Goal: Task Accomplishment & Management: Complete application form

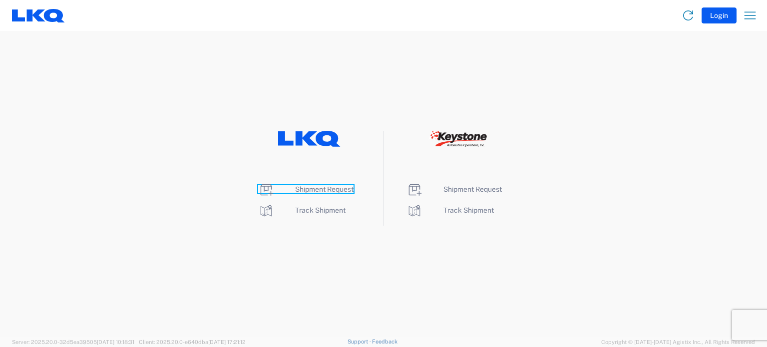
click at [304, 188] on span "Shipment Request" at bounding box center [324, 189] width 58 height 8
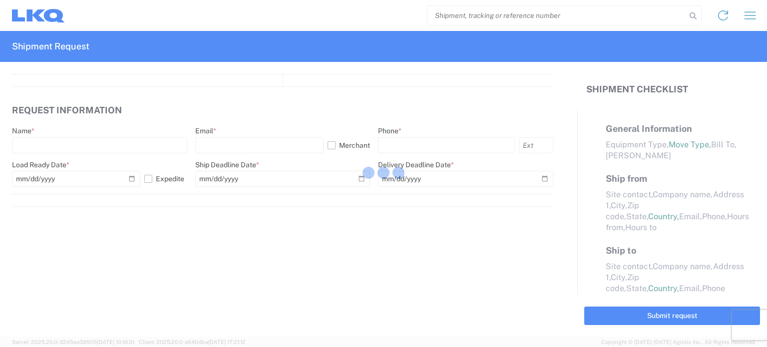
select select "FULL"
select select "LBS"
select select "IN"
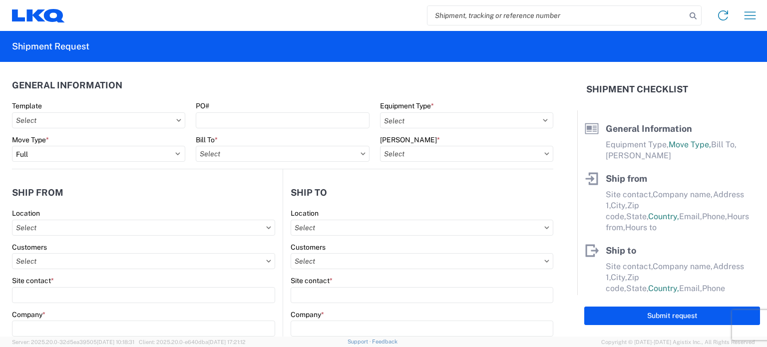
click at [509, 21] on input "search" at bounding box center [556, 15] width 259 height 19
paste input "57065273"
type input "57065273"
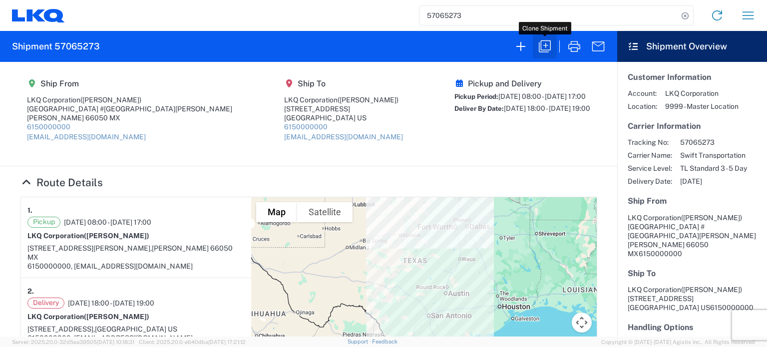
click at [543, 46] on icon "button" at bounding box center [545, 46] width 16 height 16
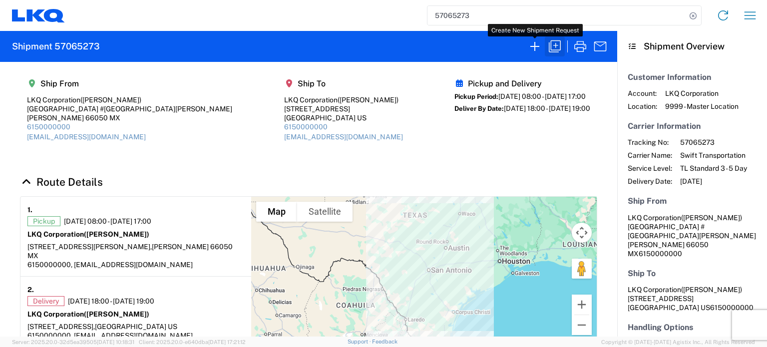
select select "FULL"
select select "US"
select select "LBS"
select select "IN"
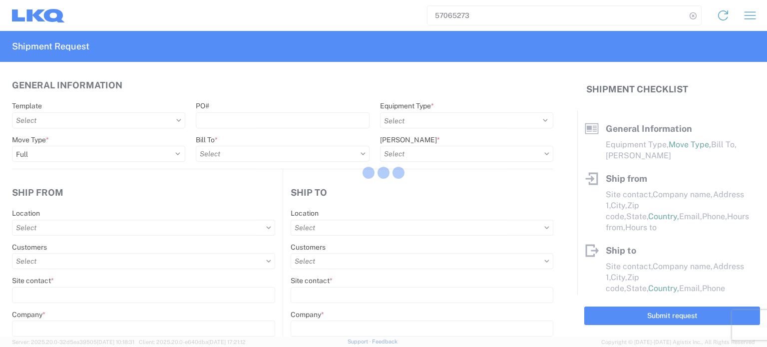
select select "STDV"
type input "[PERSON_NAME]"
type input "LKQ Corporation"
type input "[GEOGRAPHIC_DATA] #[GEOGRAPHIC_DATA][PERSON_NAME]"
type input "[PERSON_NAME]"
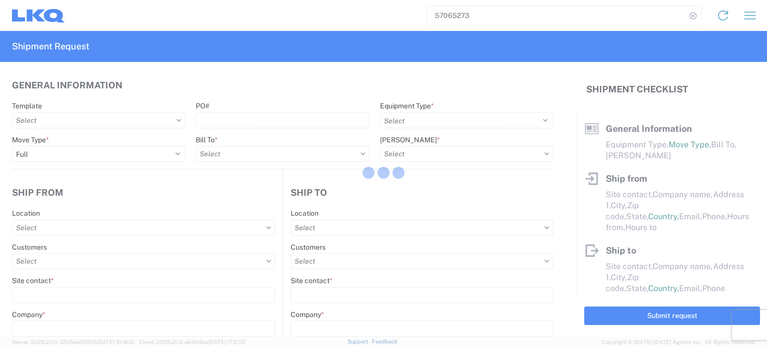
type input "66050"
select select "MX"
type input "[EMAIL_ADDRESS][DOMAIN_NAME]"
type input "6150000000"
type input "08:00:00"
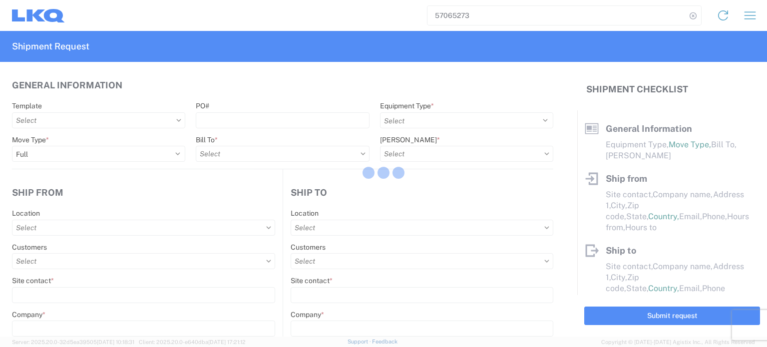
type input "17:00:00"
select select
type input "[PERSON_NAME]"
type input "LKQ Corporation"
type input "[STREET_ADDRESS]"
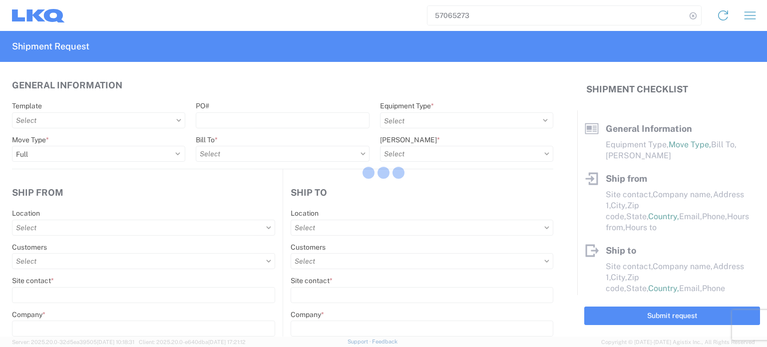
type input "[GEOGRAPHIC_DATA]"
type input "75050"
type input "[EMAIL_ADDRESS][DOMAIN_NAME]"
type input "6150000000"
type input "18:00:00"
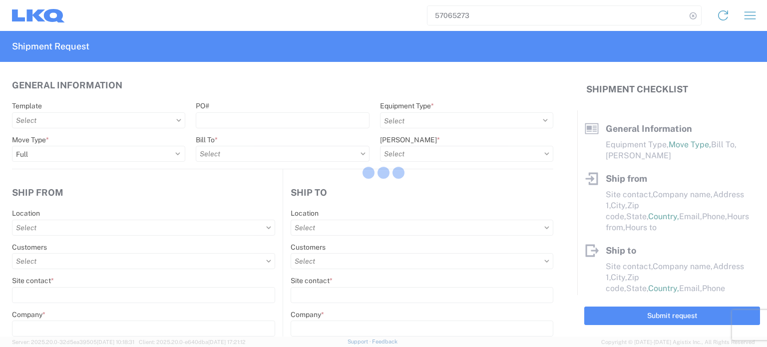
type input "19:00:00"
select select
type input "[PERSON_NAME]"
type input "[EMAIL_ADDRESS][DOMAIN_NAME]"
type input "82218326"
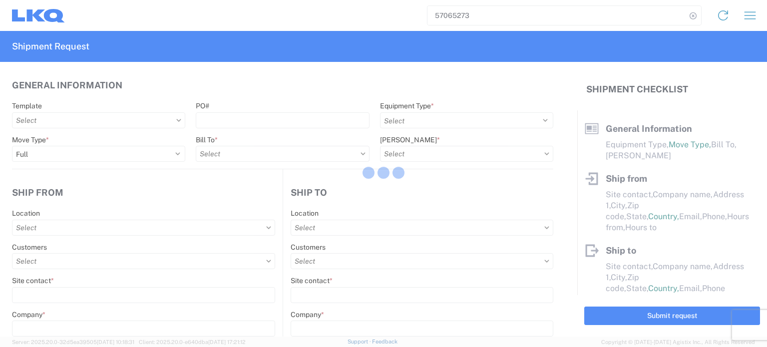
type input "[DATE]"
type textarea "SWIFT/TRANSMEX"
type input "20000"
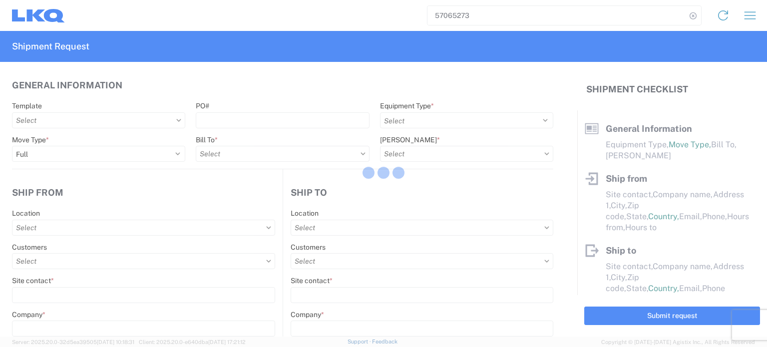
type input "Engines, Transmissions"
type input "20"
type input "1"
type input "0"
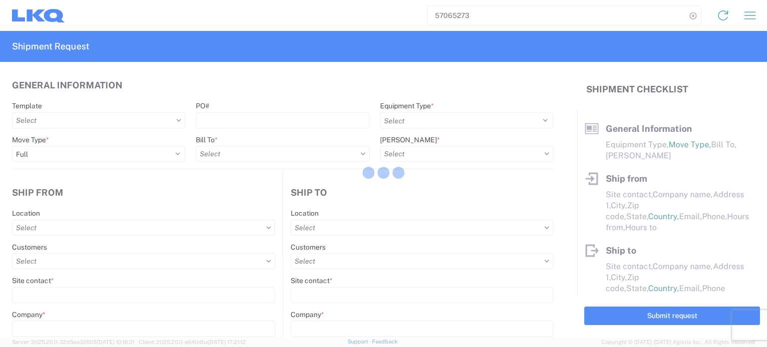
type input "0"
select select "FT"
select select
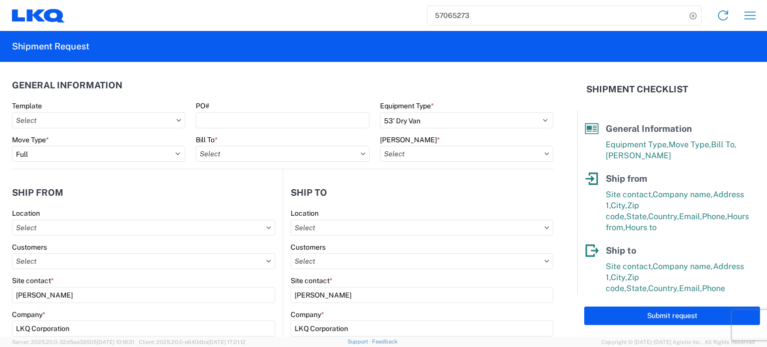
type input "1882 - North American ATK Corporation"
type input "1883 - Vege de Mexico S.A. de C.V"
type input "1882-3300-50180-0000 - 1882 Freight In - Parts, 1882-3300-50180-0000 - 1882 Fre…"
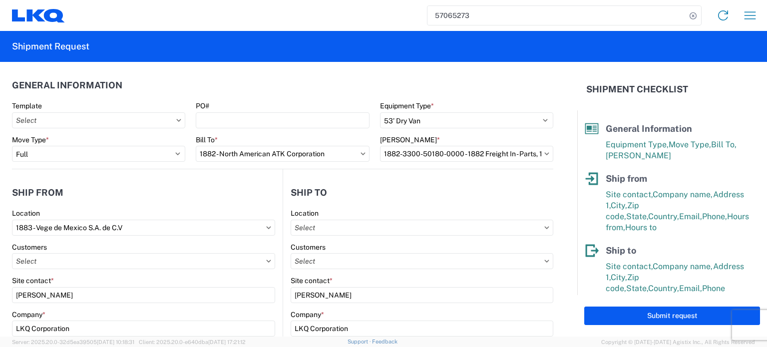
type input "1882 - North American ATK Corporation"
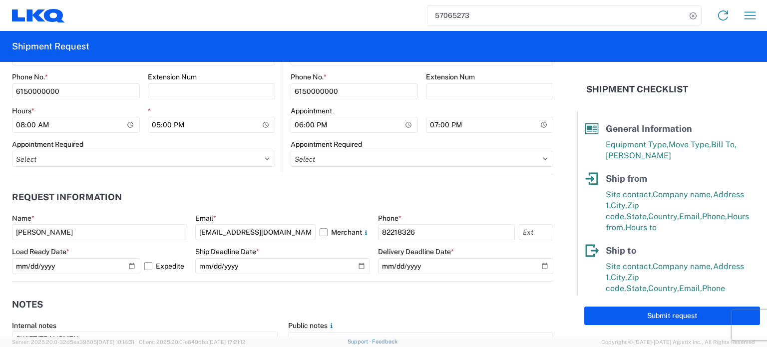
scroll to position [505, 0]
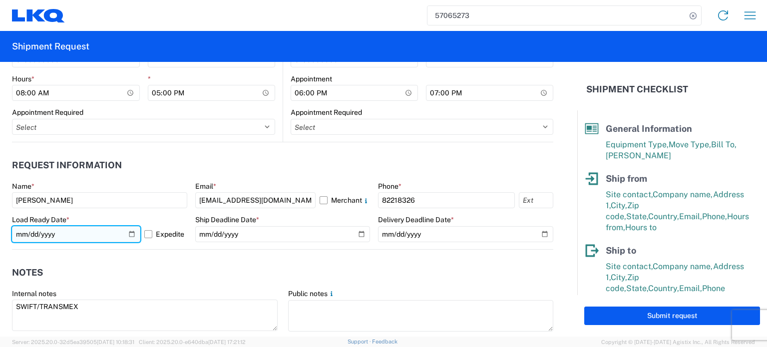
click at [128, 232] on input "[DATE]" at bounding box center [76, 234] width 128 height 16
type input "[DATE]"
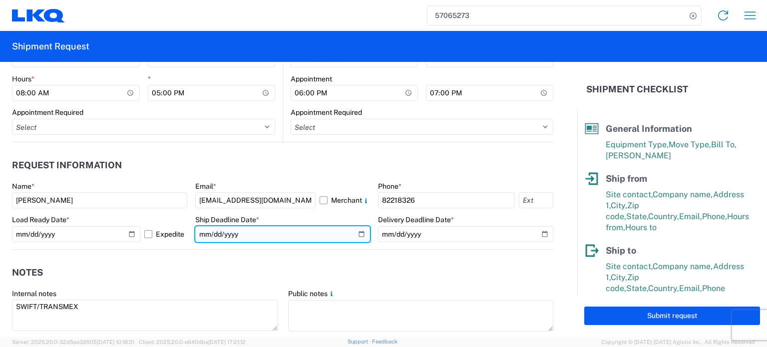
click at [359, 232] on input "[DATE]" at bounding box center [282, 234] width 175 height 16
type input "[DATE]"
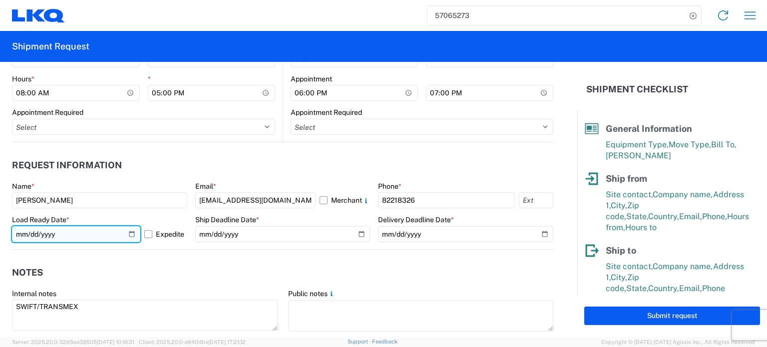
click at [125, 231] on input "[DATE]" at bounding box center [76, 234] width 128 height 16
click at [128, 233] on input "[DATE]" at bounding box center [76, 234] width 128 height 16
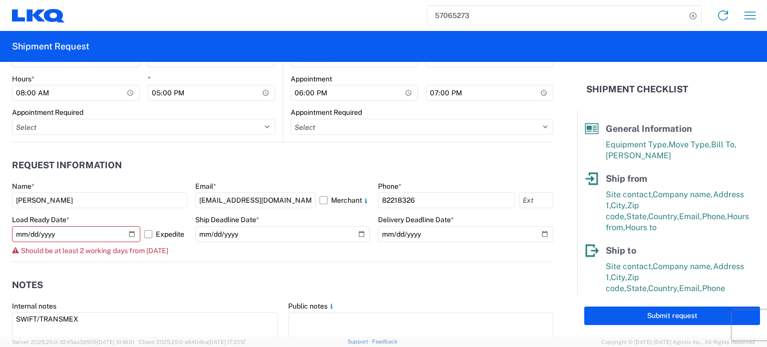
click at [206, 254] on agx-form-control-wrapper-v2 "Ship Deadline Date * [DATE]" at bounding box center [282, 238] width 175 height 46
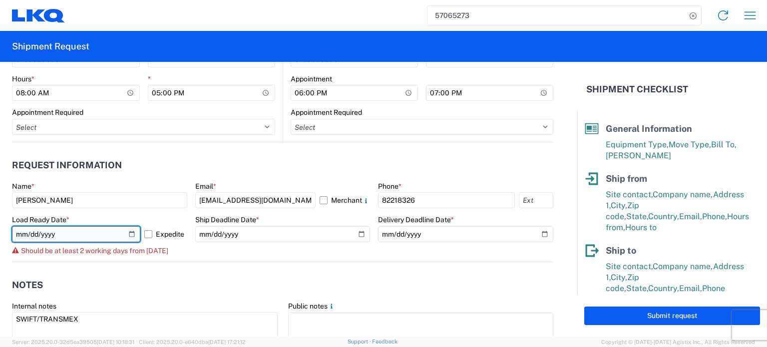
click at [131, 233] on input "[DATE]" at bounding box center [76, 234] width 128 height 16
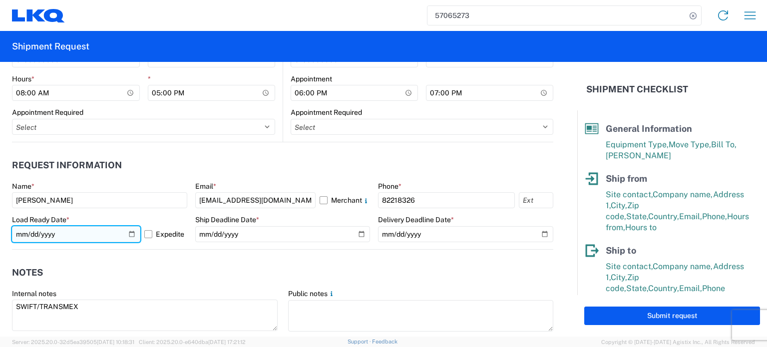
click at [127, 237] on input "[DATE]" at bounding box center [76, 234] width 128 height 16
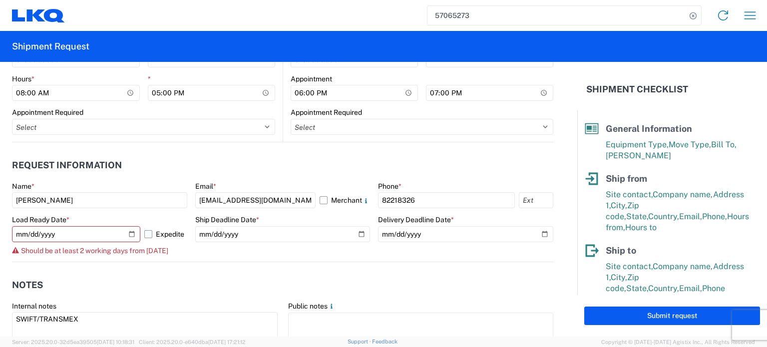
click at [145, 231] on label "Expedite" at bounding box center [165, 234] width 43 height 16
click at [0, 0] on input "Expedite" at bounding box center [0, 0] width 0 height 0
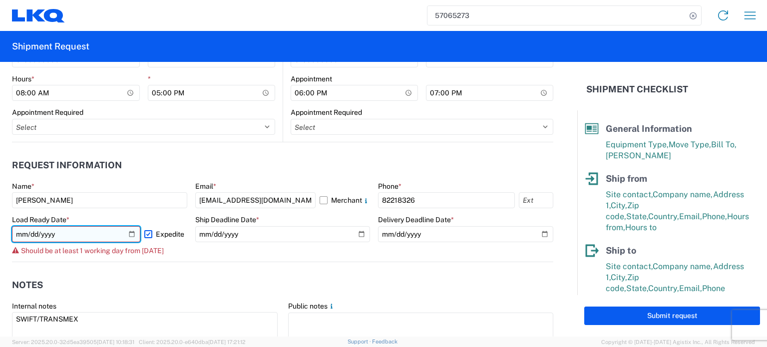
click at [132, 231] on input "[DATE]" at bounding box center [76, 234] width 128 height 16
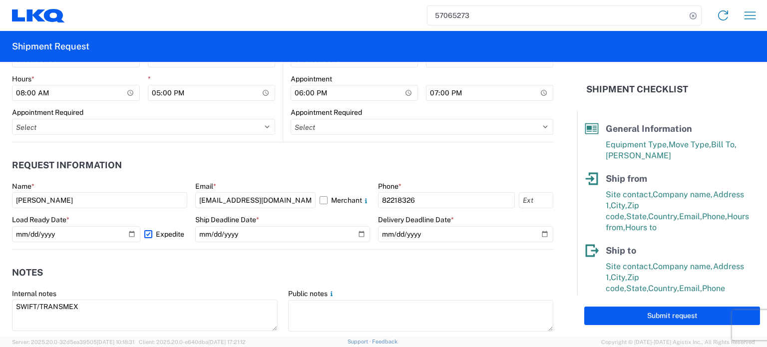
click at [146, 236] on label "Expedite" at bounding box center [165, 234] width 43 height 16
click at [0, 0] on input "Expedite" at bounding box center [0, 0] width 0 height 0
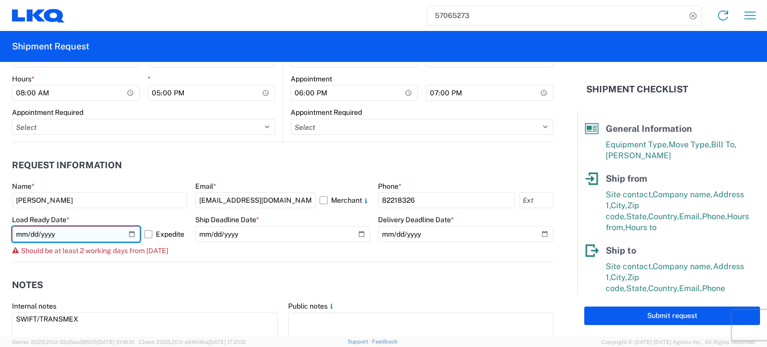
click at [130, 233] on input "[DATE]" at bounding box center [76, 234] width 128 height 16
type input "[DATE]"
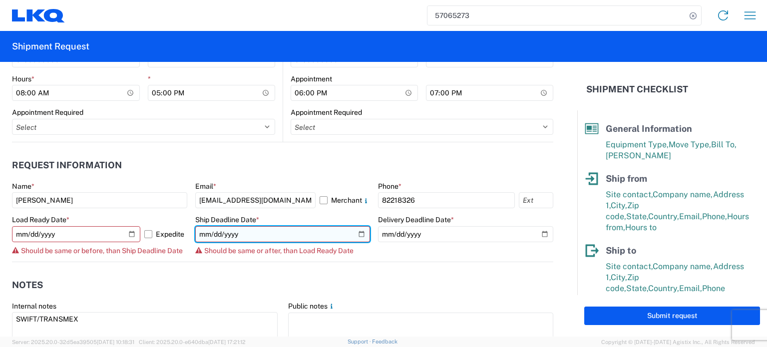
click at [359, 232] on input "[DATE]" at bounding box center [282, 234] width 175 height 16
type input "[DATE]"
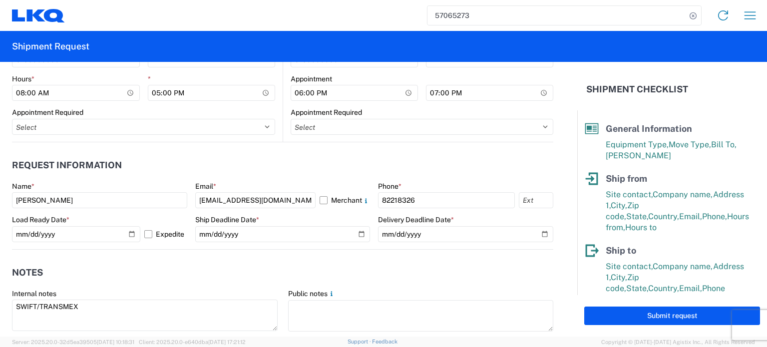
click at [393, 246] on agx-form-control-wrapper-v2 "Delivery Deadline Date * [DATE]" at bounding box center [465, 232] width 175 height 34
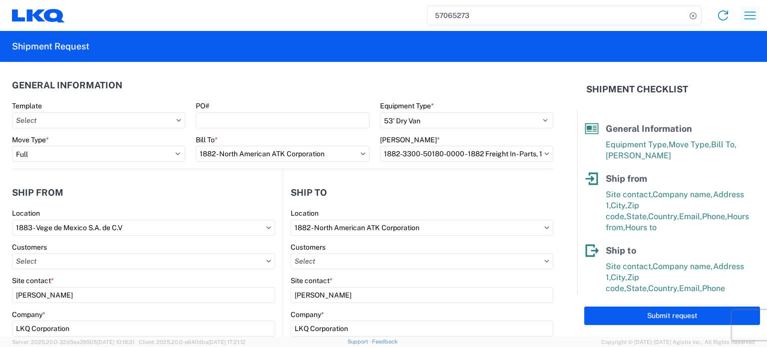
click at [746, 10] on icon "button" at bounding box center [750, 15] width 16 height 16
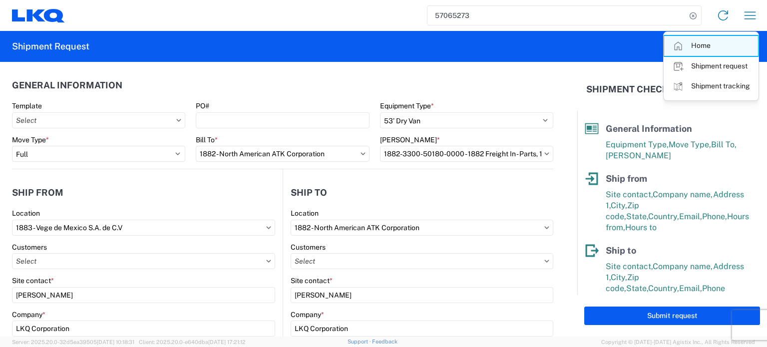
click at [694, 48] on link "Home" at bounding box center [711, 46] width 94 height 20
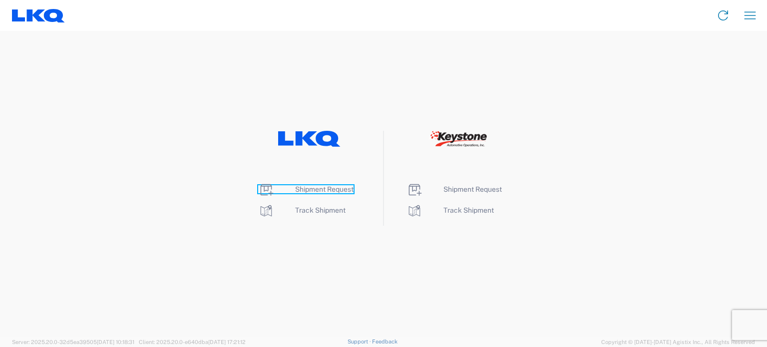
click at [336, 191] on span "Shipment Request" at bounding box center [324, 189] width 58 height 8
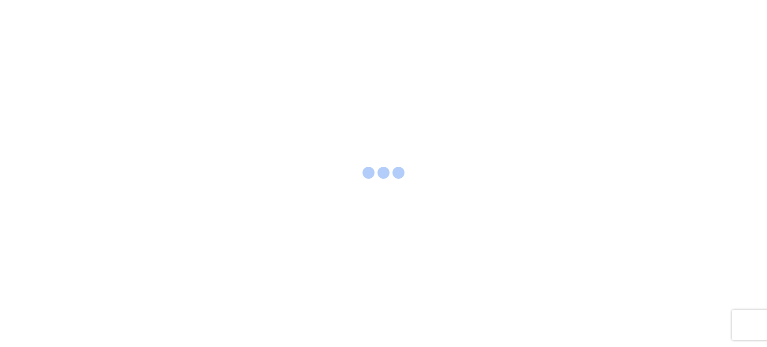
select select "FULL"
select select "LBS"
select select "IN"
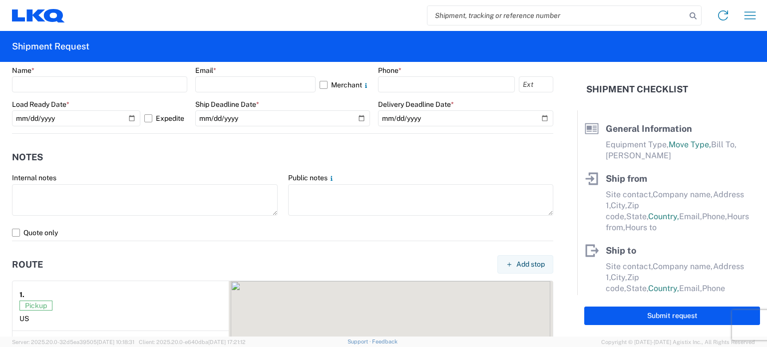
scroll to position [627, 0]
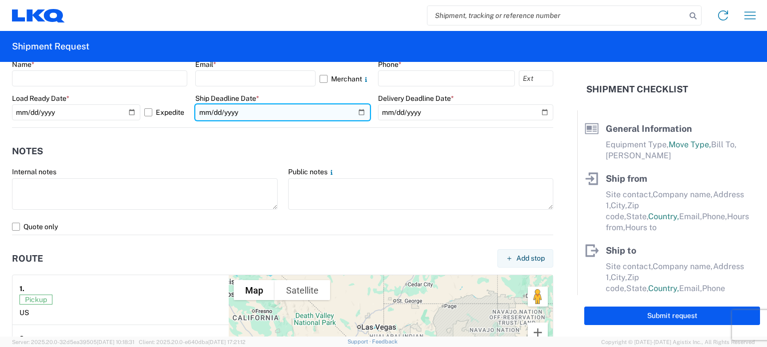
click at [356, 111] on input "date" at bounding box center [282, 112] width 175 height 16
type input "[DATE]"
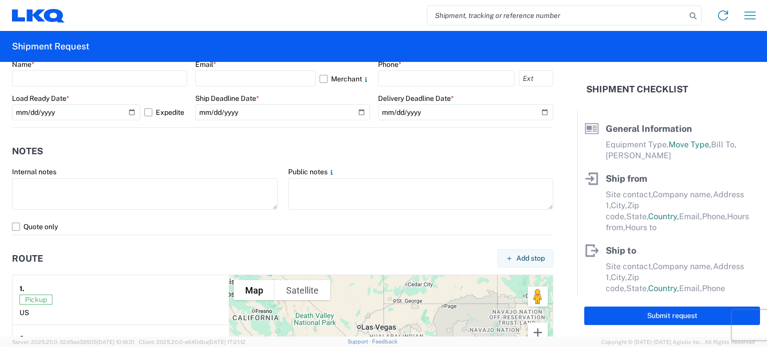
click at [391, 148] on header "Notes" at bounding box center [282, 151] width 541 height 22
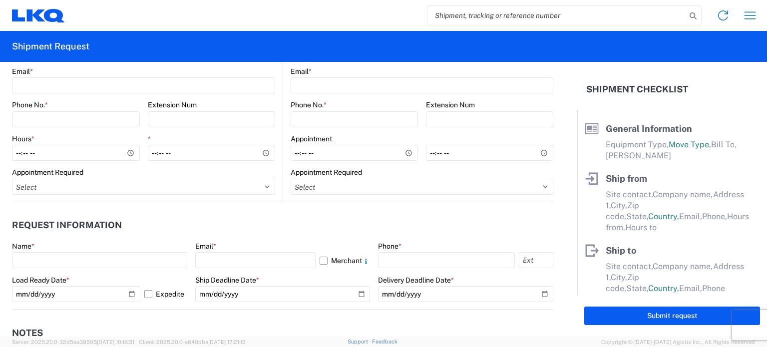
scroll to position [434, 0]
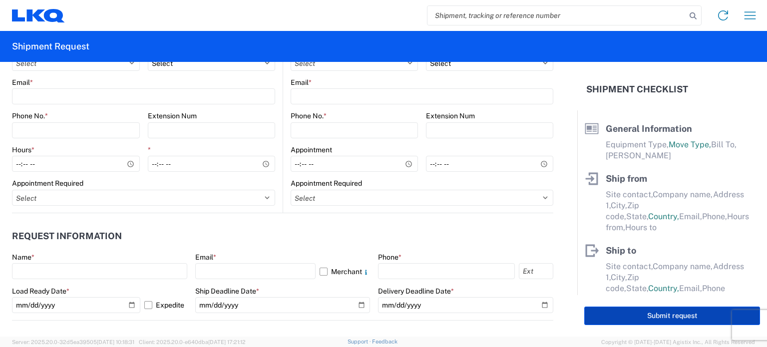
click at [651, 307] on button "Submit request" at bounding box center [672, 316] width 176 height 18
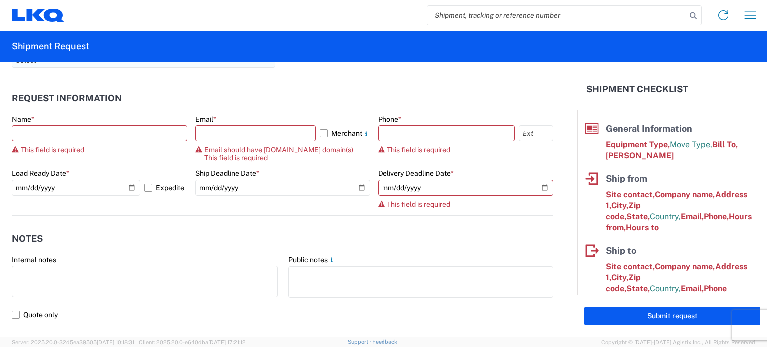
scroll to position [709, 0]
click at [132, 192] on input "[DATE]" at bounding box center [76, 188] width 128 height 16
click at [195, 203] on agx-form-control-wrapper-v2 "Ship Deadline Date * [DATE]" at bounding box center [282, 192] width 175 height 46
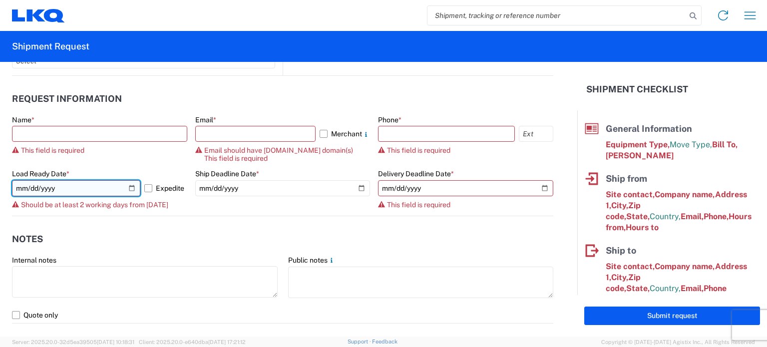
click at [132, 187] on input "[DATE]" at bounding box center [76, 188] width 128 height 16
click at [126, 193] on input "[DATE]" at bounding box center [76, 188] width 128 height 16
click at [129, 189] on input "[DATE]" at bounding box center [76, 188] width 128 height 16
type input "[DATE]"
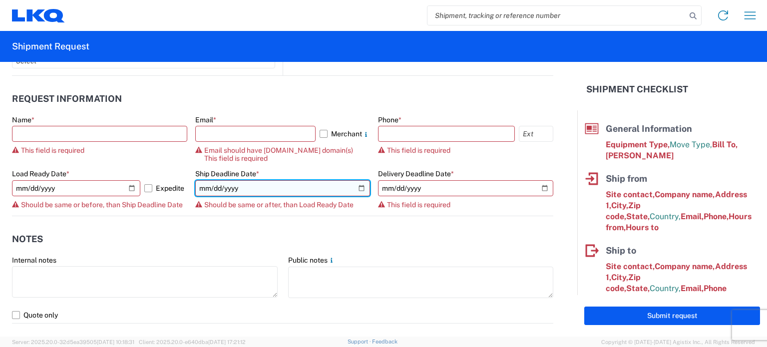
click at [351, 187] on input "[DATE]" at bounding box center [282, 188] width 175 height 16
click at [353, 187] on input "[DATE]" at bounding box center [282, 188] width 175 height 16
type input "[DATE]"
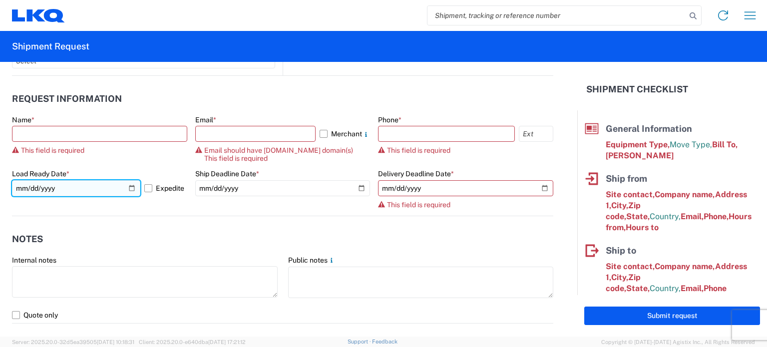
click at [130, 188] on input "[DATE]" at bounding box center [76, 188] width 128 height 16
